Goal: Task Accomplishment & Management: Manage account settings

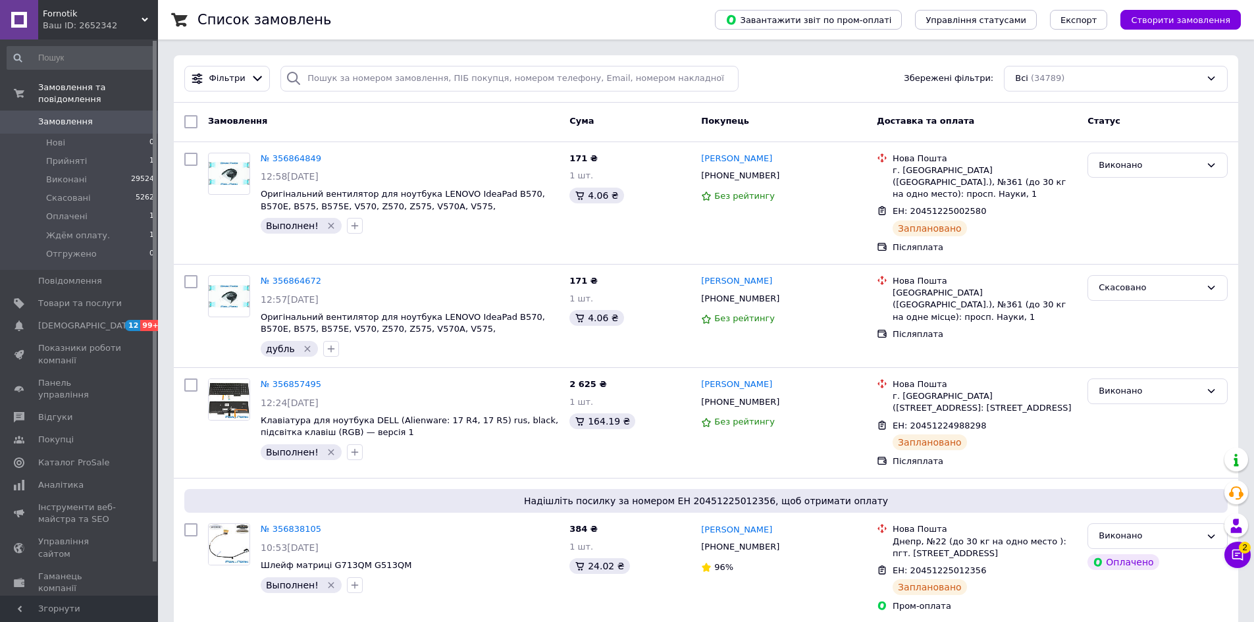
click at [74, 116] on span "Замовлення" at bounding box center [65, 122] width 55 height 12
click at [90, 116] on span "Замовлення" at bounding box center [80, 122] width 84 height 12
click at [88, 116] on span "Замовлення" at bounding box center [80, 122] width 84 height 12
click at [86, 116] on span "Замовлення" at bounding box center [80, 122] width 84 height 12
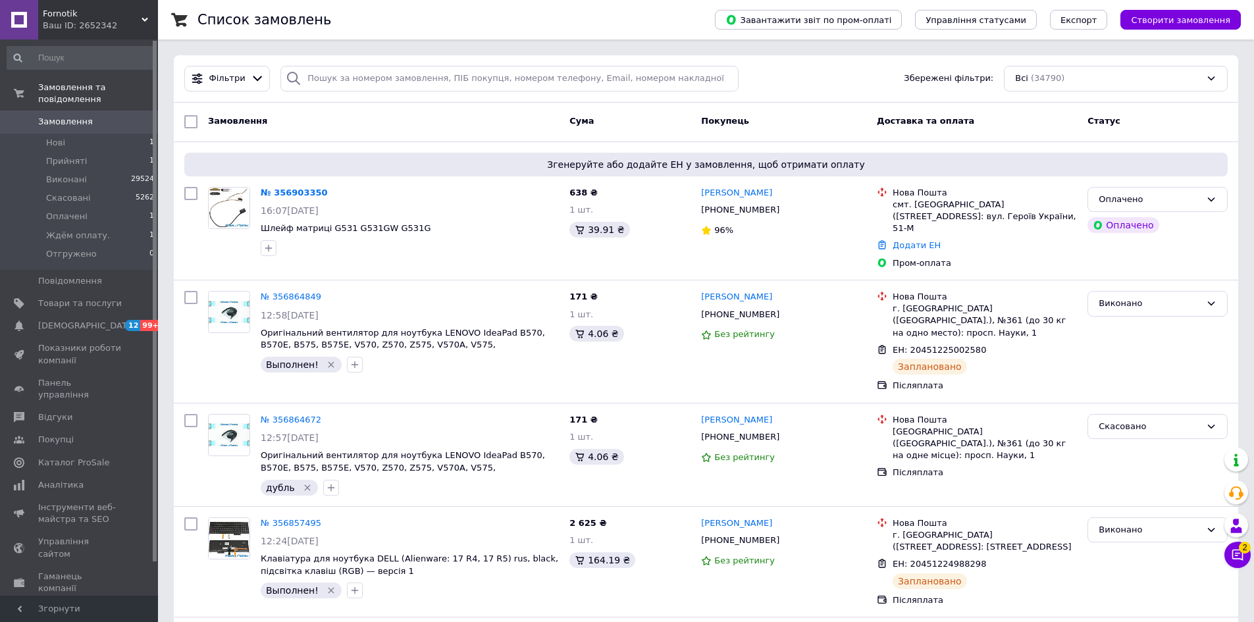
click at [68, 116] on span "Замовлення" at bounding box center [65, 122] width 55 height 12
click at [49, 298] on span "Товари та послуги" at bounding box center [80, 304] width 84 height 12
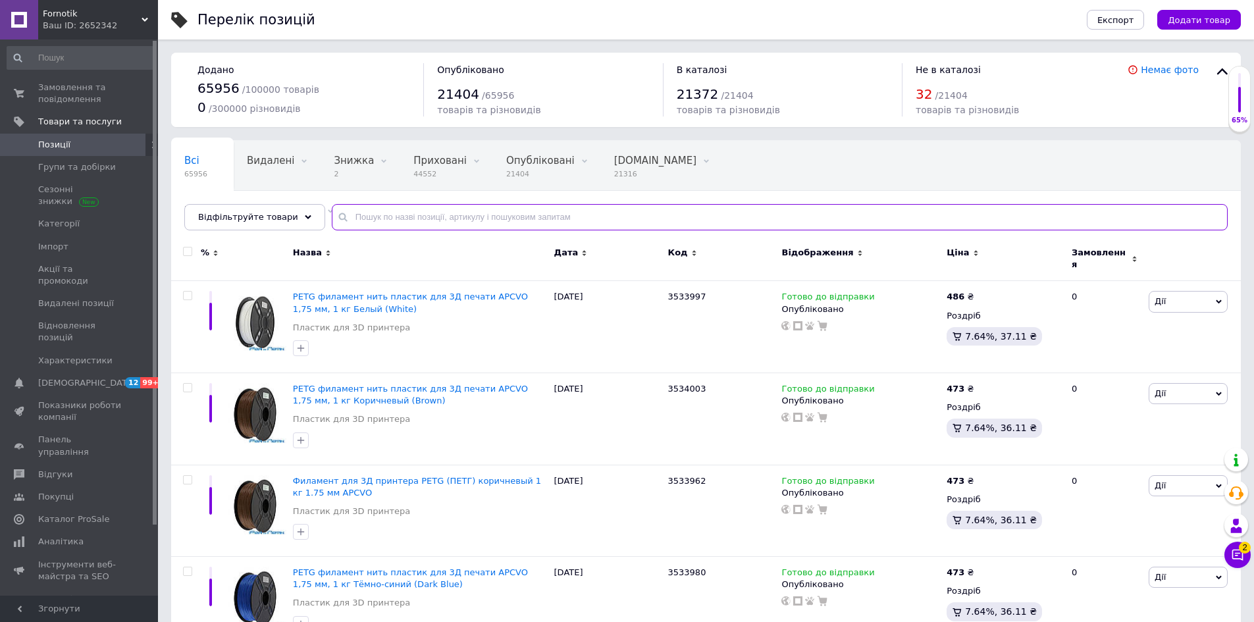
click at [398, 225] on input "text" at bounding box center [780, 217] width 896 height 26
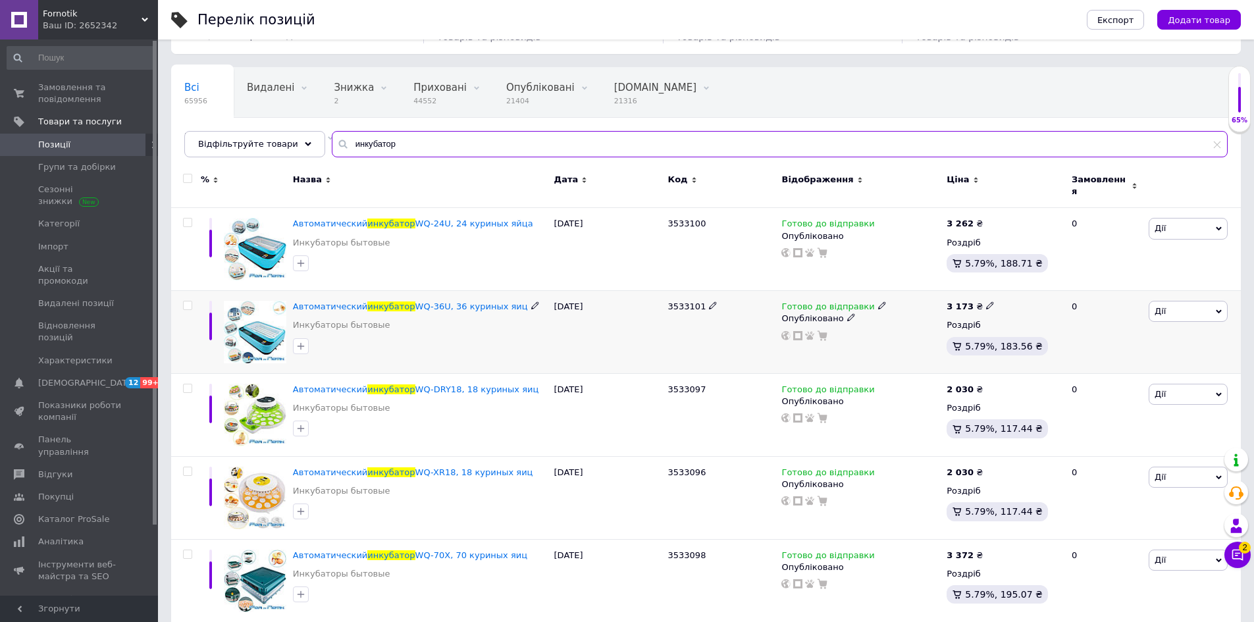
scroll to position [132, 0]
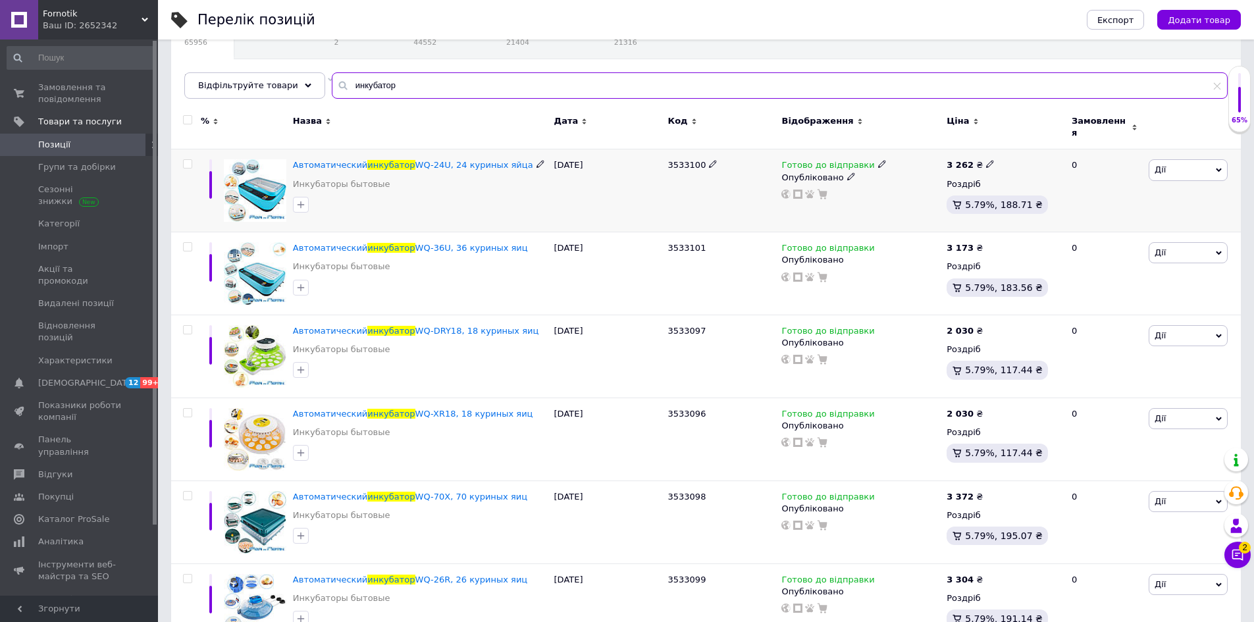
type input "инкубатор"
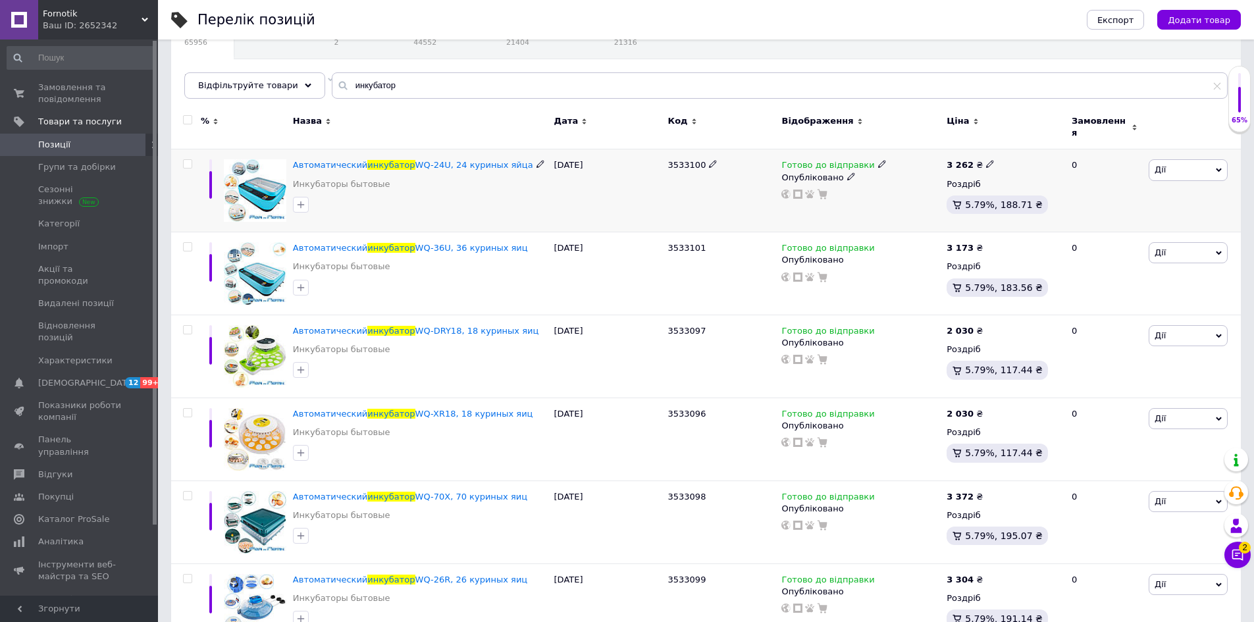
click at [536, 161] on use at bounding box center [539, 164] width 7 height 7
drag, startPoint x: 443, startPoint y: 157, endPoint x: 505, endPoint y: 160, distance: 62.6
click at [505, 160] on input "Автоматический инкубатор WQ-24U, 24 куриных яйца" at bounding box center [415, 165] width 253 height 20
click at [78, 145] on span "Позиції" at bounding box center [80, 145] width 84 height 12
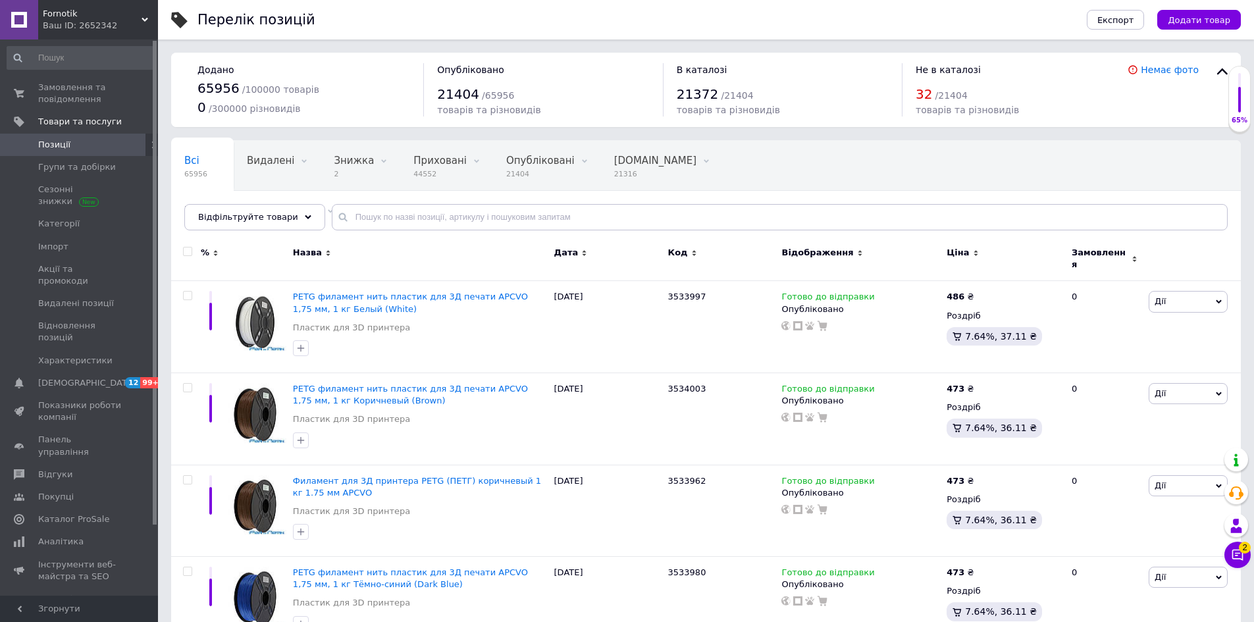
click at [80, 147] on span "Позиції" at bounding box center [80, 145] width 84 height 12
click at [50, 248] on span "Імпорт" at bounding box center [53, 247] width 30 height 12
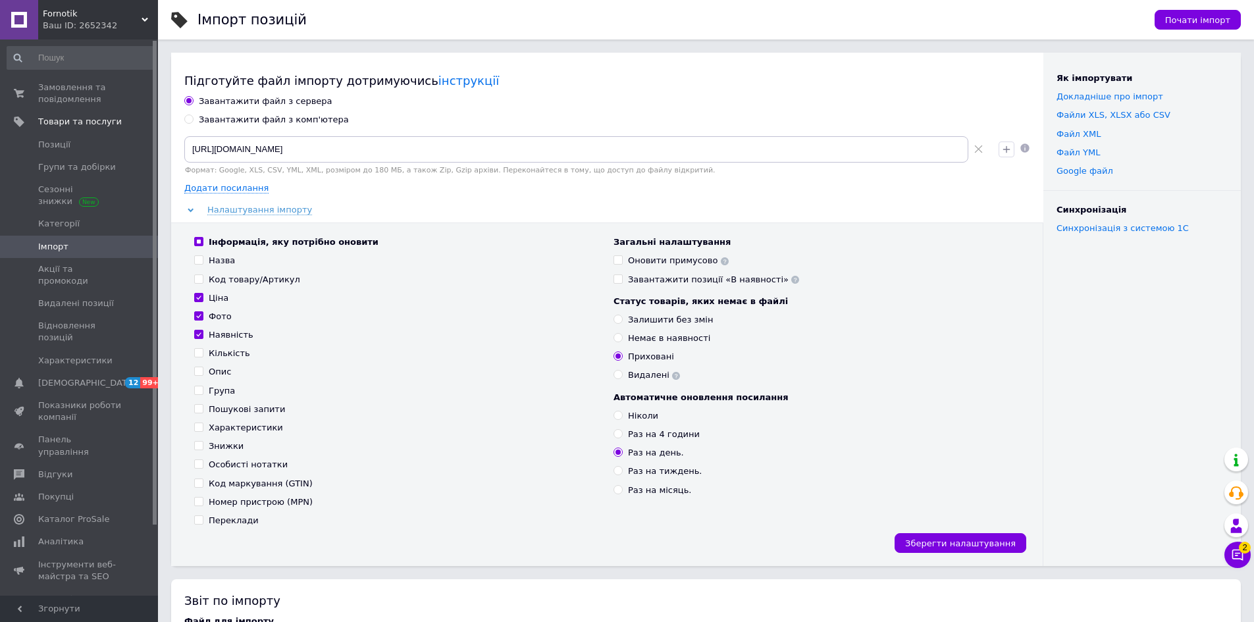
click at [202, 262] on label "Назва" at bounding box center [214, 261] width 41 height 12
click at [202, 262] on input "Назва" at bounding box center [198, 259] width 9 height 9
checkbox input "true"
click at [944, 543] on span "Зберегти налаштування" at bounding box center [960, 543] width 111 height 10
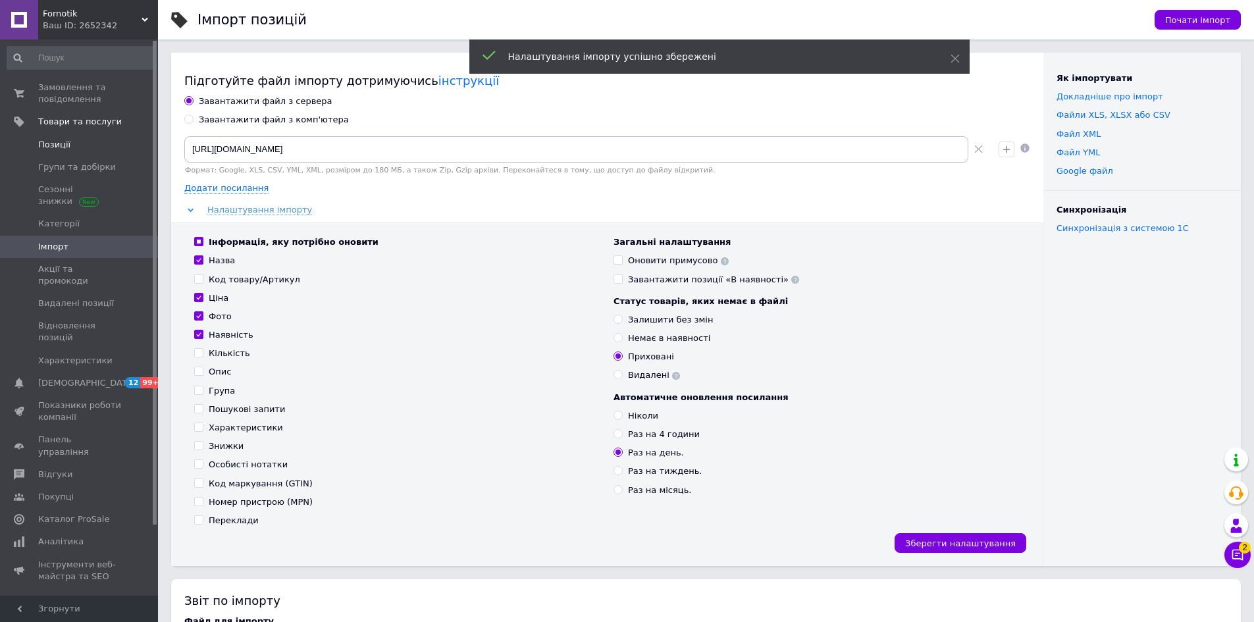
click at [51, 146] on span "Позиції" at bounding box center [54, 145] width 32 height 12
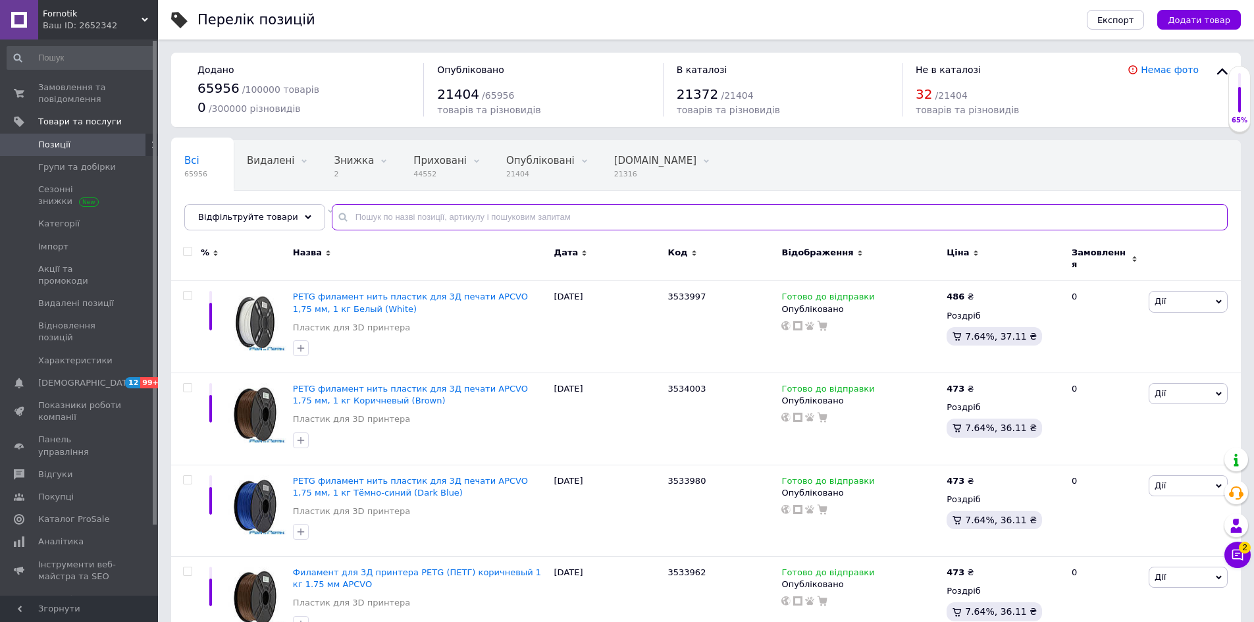
click at [404, 222] on input "text" at bounding box center [780, 217] width 896 height 26
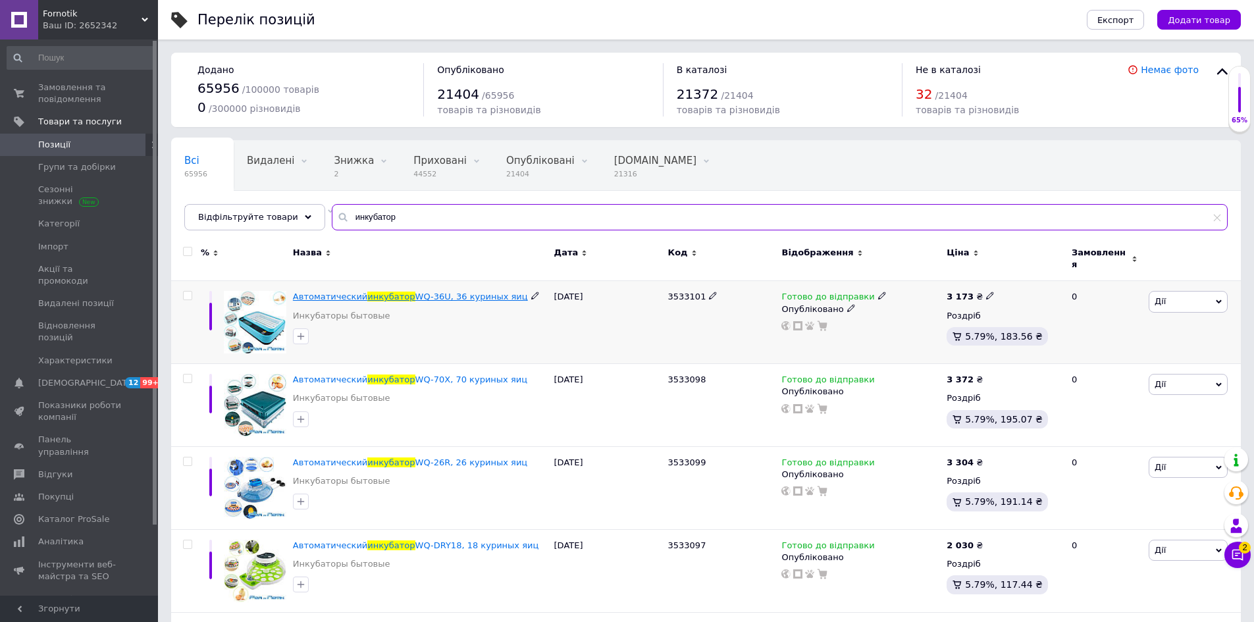
type input "инкубатор"
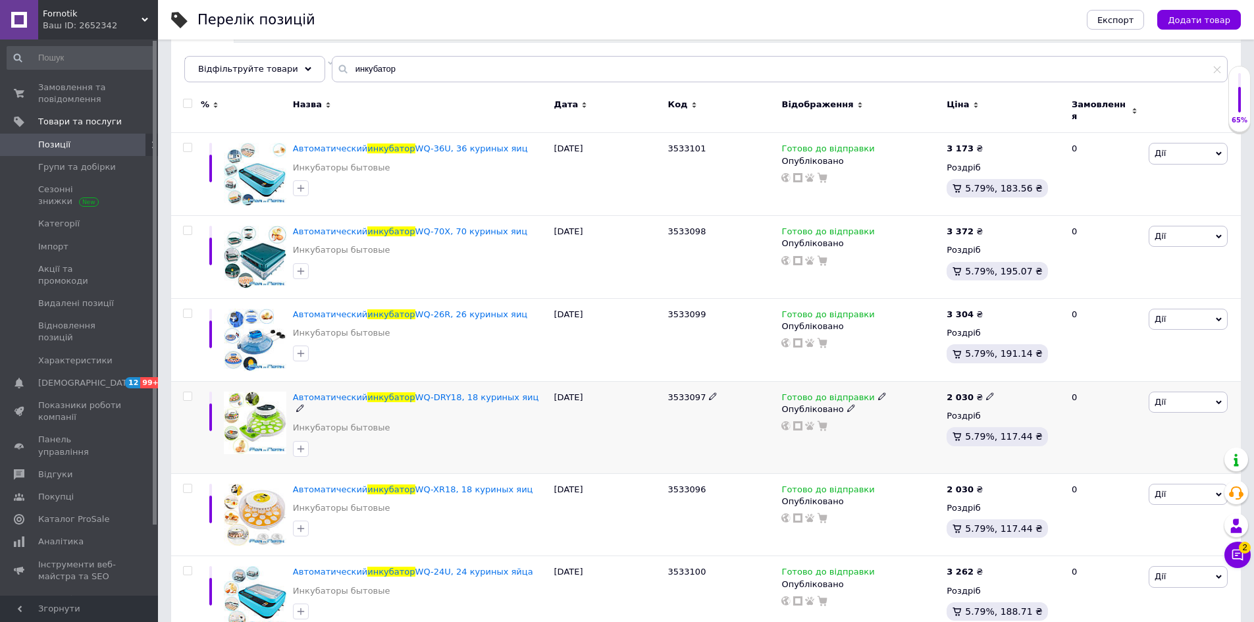
scroll to position [161, 0]
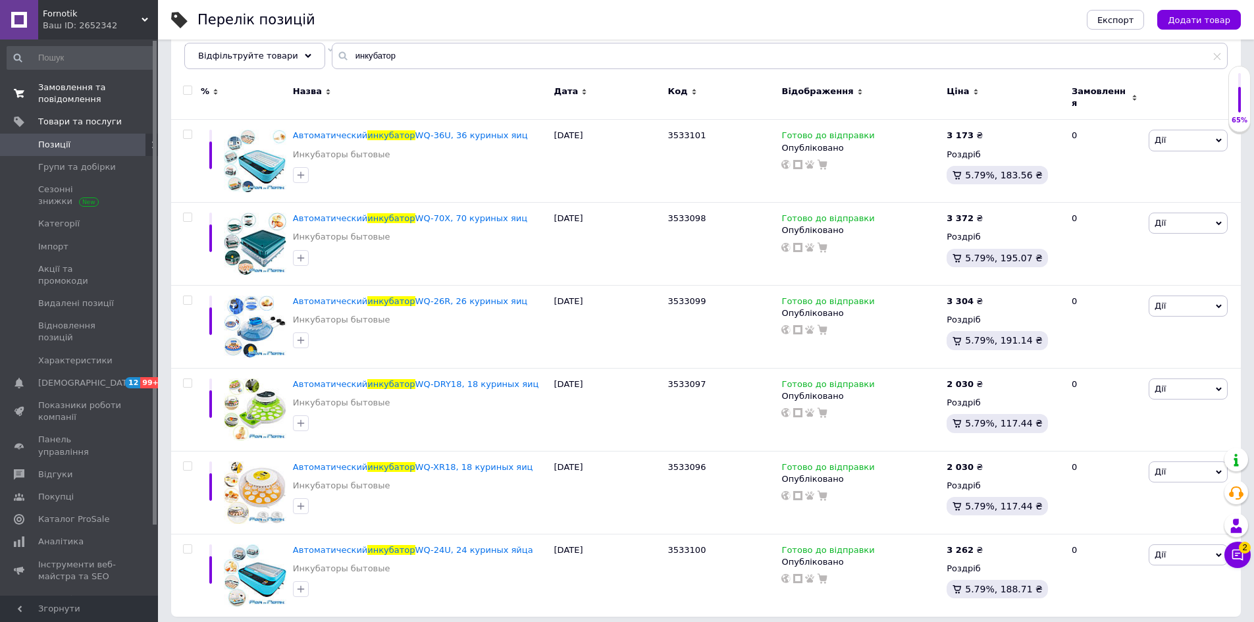
click at [54, 84] on span "Замовлення та повідомлення" at bounding box center [80, 94] width 84 height 24
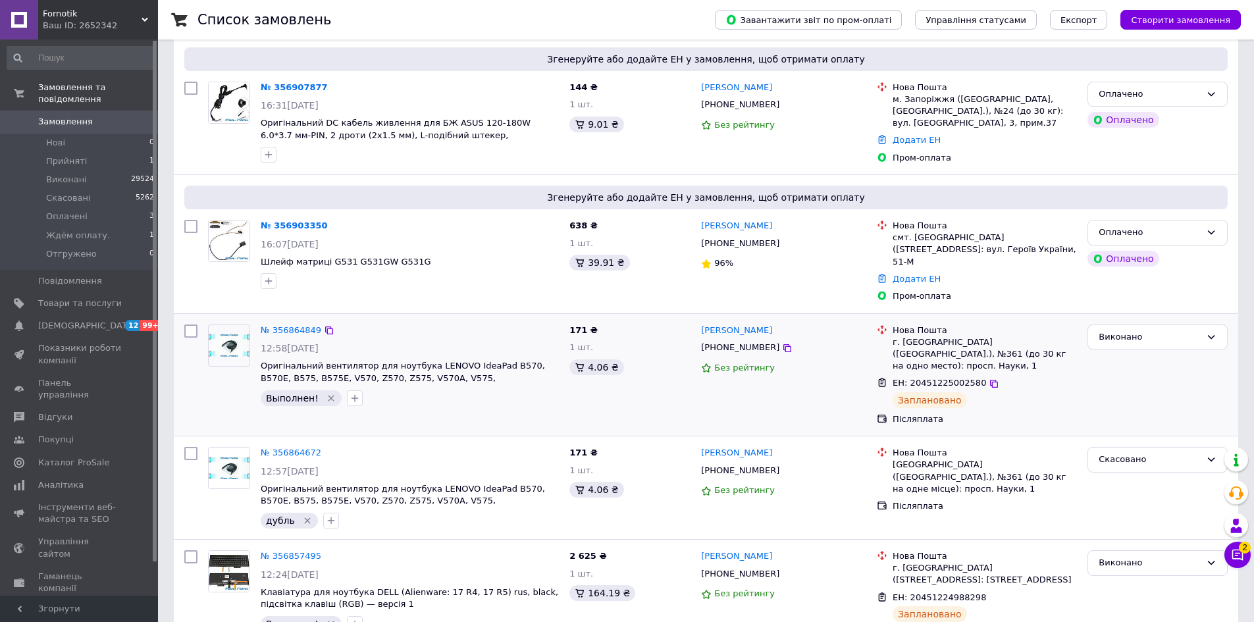
scroll to position [132, 0]
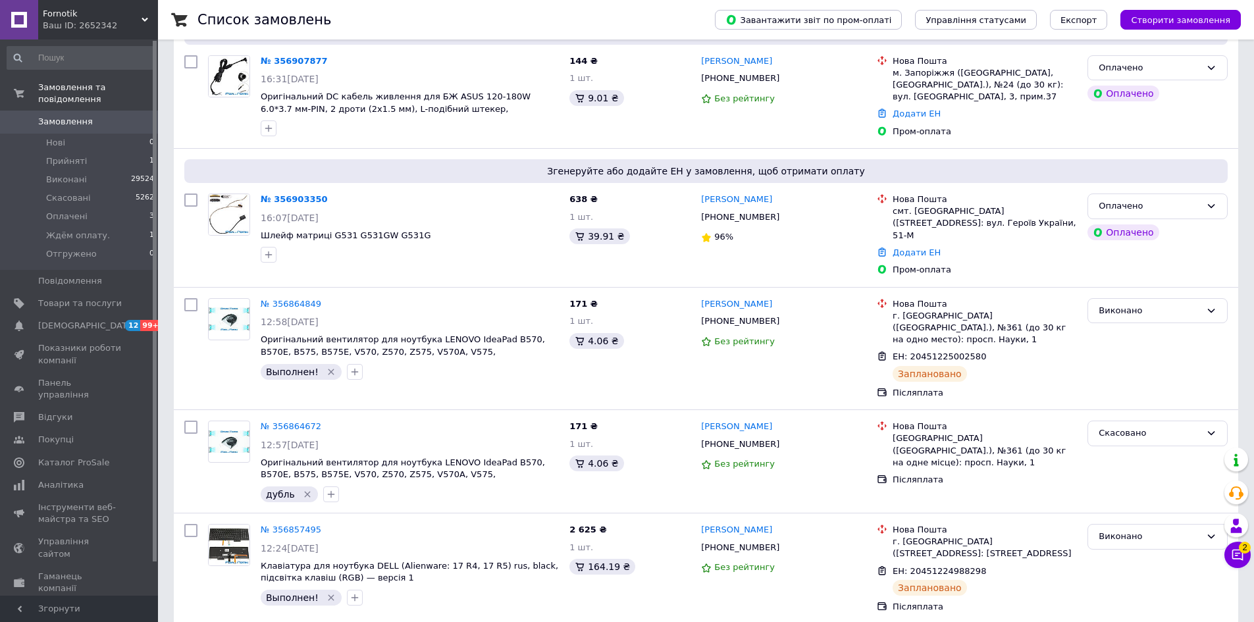
click at [88, 118] on link "Замовлення 0" at bounding box center [81, 122] width 162 height 22
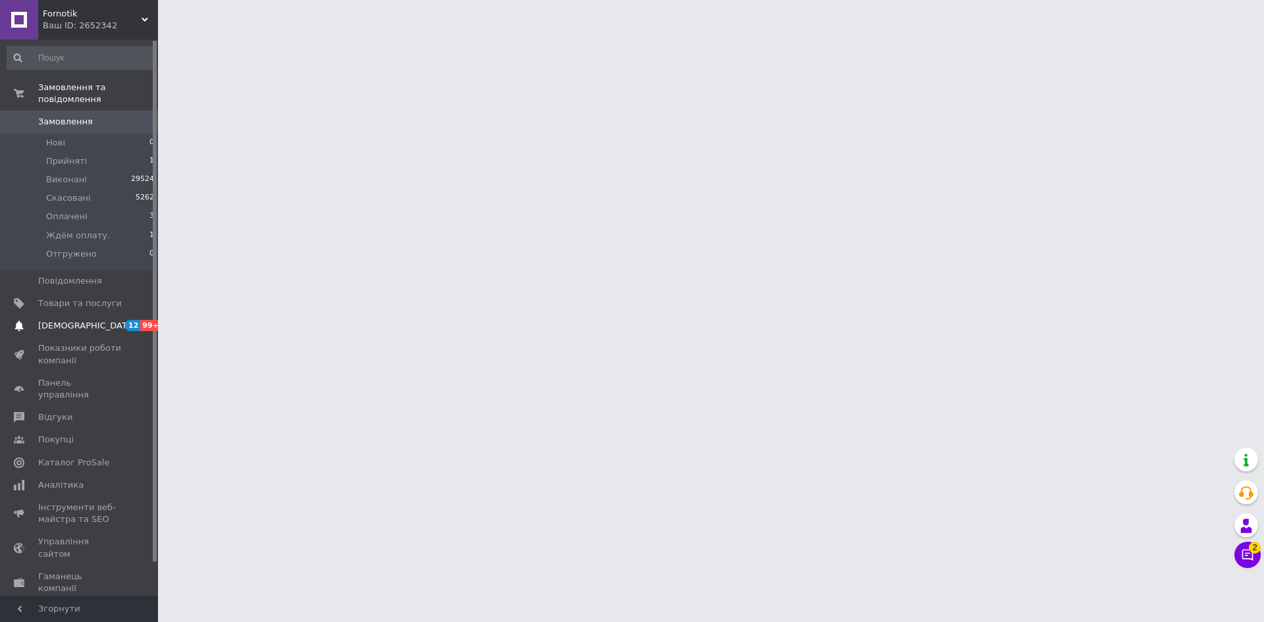
click at [76, 320] on span "[DEMOGRAPHIC_DATA]" at bounding box center [86, 326] width 97 height 12
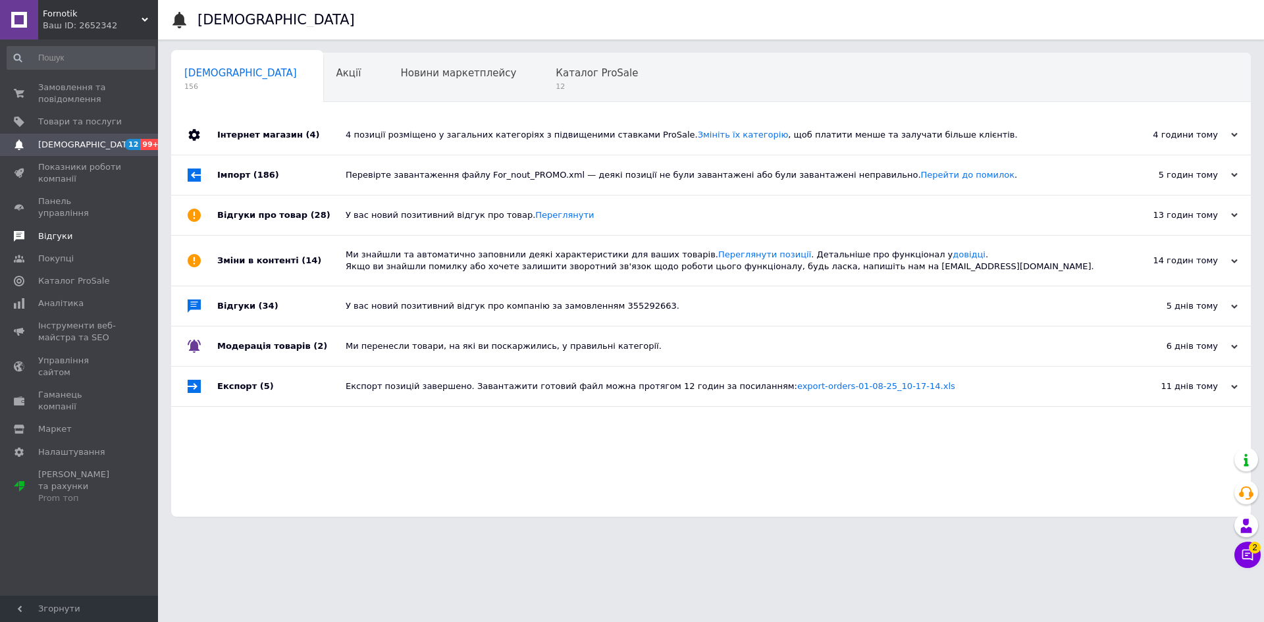
click at [80, 225] on link "Відгуки" at bounding box center [81, 236] width 162 height 22
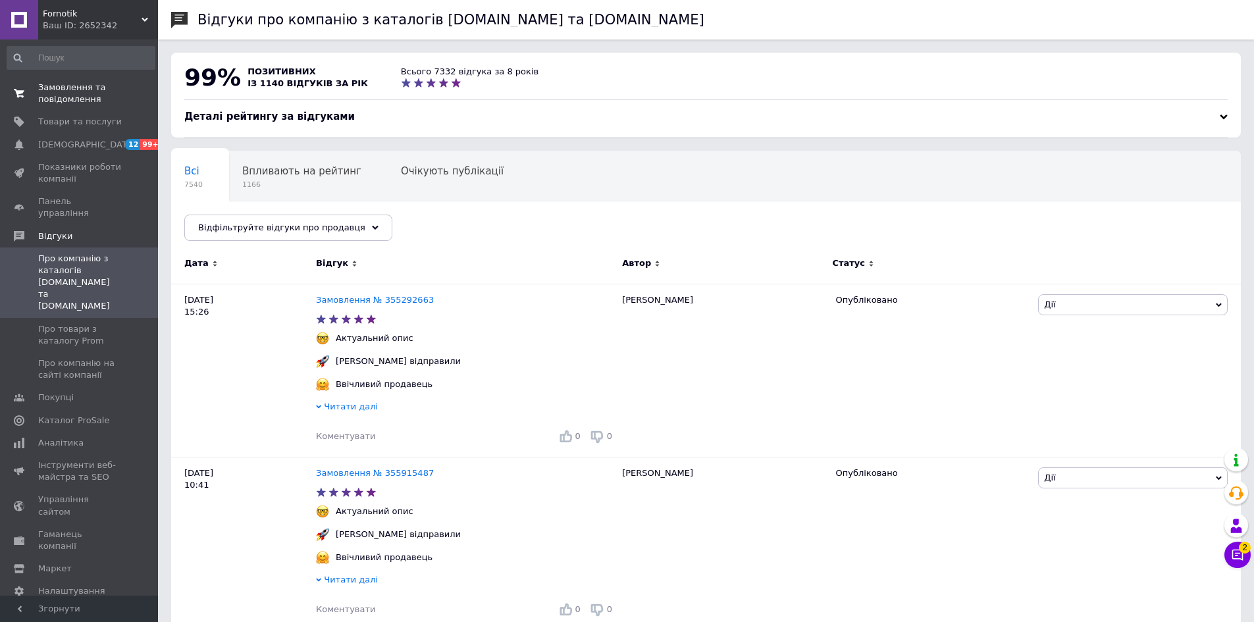
click at [62, 90] on span "Замовлення та повідомлення" at bounding box center [80, 94] width 84 height 24
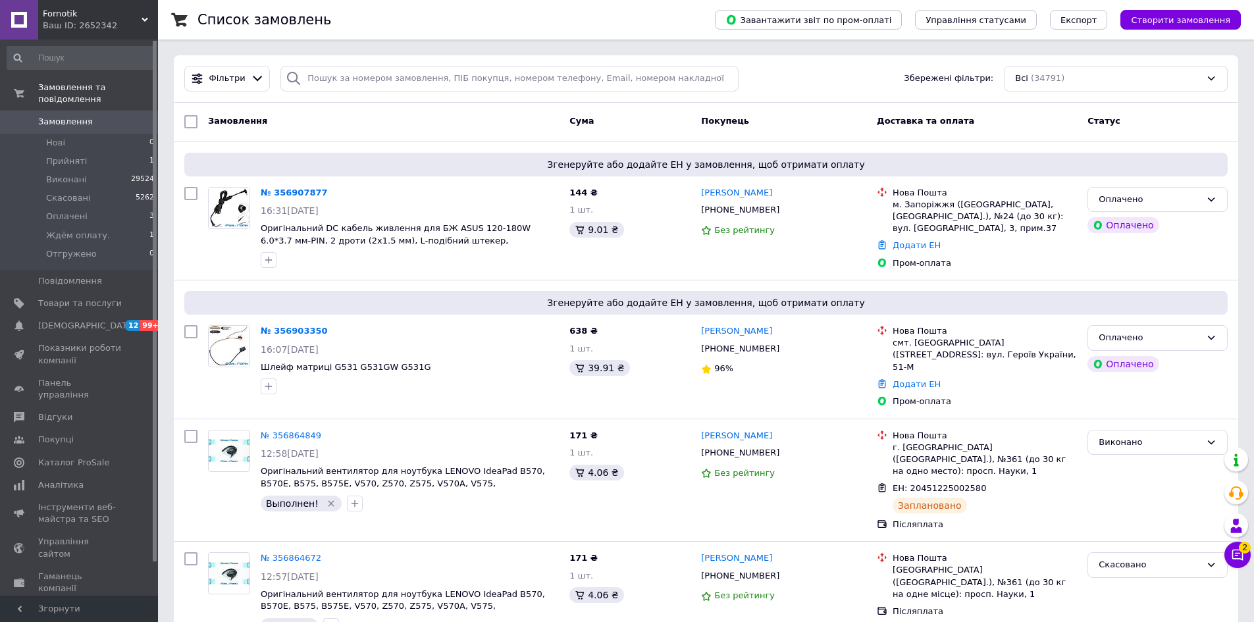
click at [414, 65] on div "Фільтри Збережені фільтри: Всі (34791)" at bounding box center [706, 78] width 1064 height 47
click at [412, 84] on input "search" at bounding box center [509, 79] width 458 height 26
paste input "0674671377"
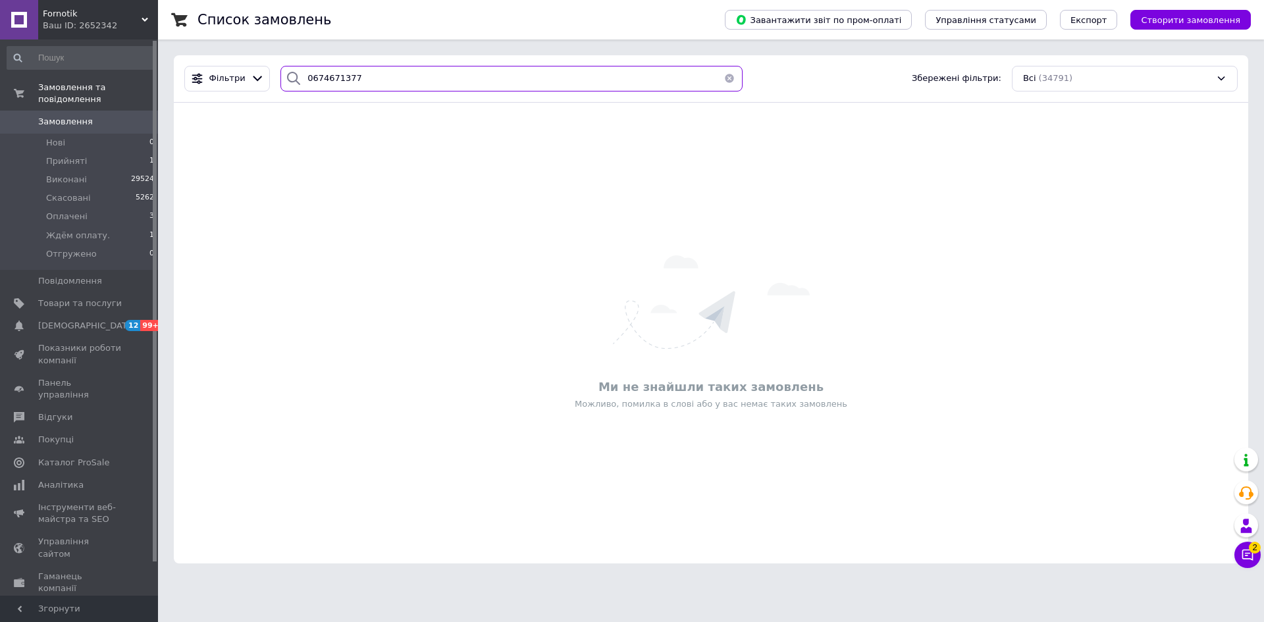
type input "0674671377"
click at [47, 111] on link "Замовлення 0" at bounding box center [81, 122] width 162 height 22
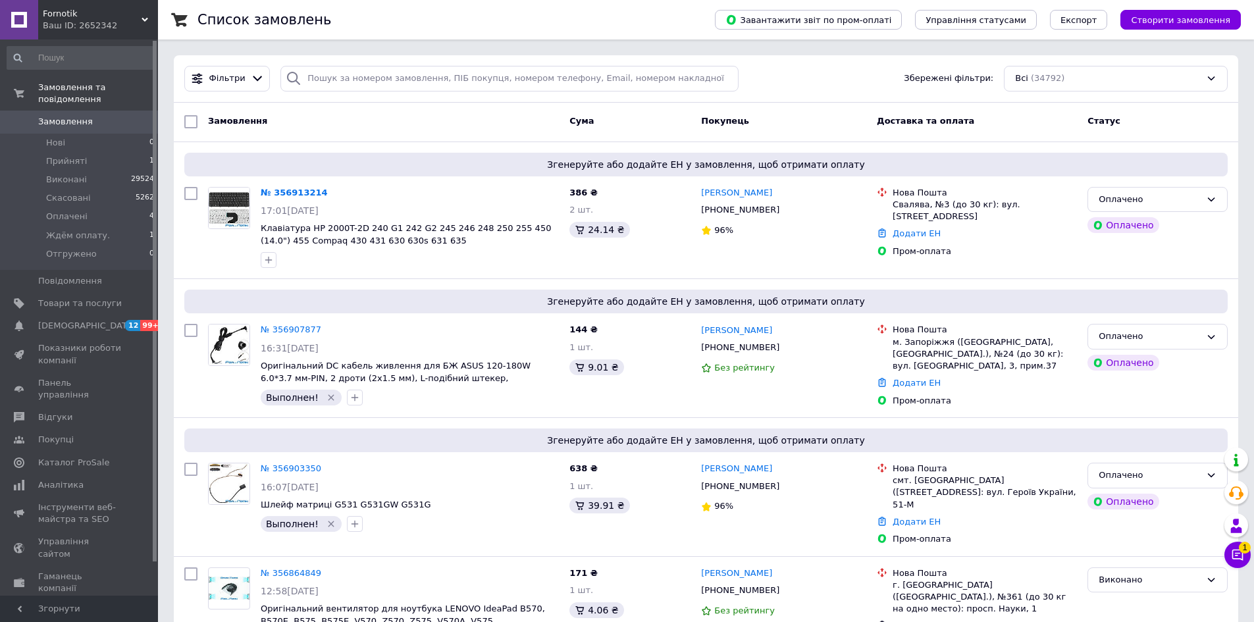
click at [93, 116] on span "Замовлення" at bounding box center [80, 122] width 84 height 12
click at [59, 116] on span "Замовлення" at bounding box center [65, 122] width 55 height 12
drag, startPoint x: 82, startPoint y: 107, endPoint x: 230, endPoint y: 233, distance: 193.8
click at [82, 116] on span "Замовлення" at bounding box center [65, 122] width 55 height 12
click at [57, 116] on span "Замовлення" at bounding box center [65, 122] width 55 height 12
